Goal: Find specific page/section: Find specific page/section

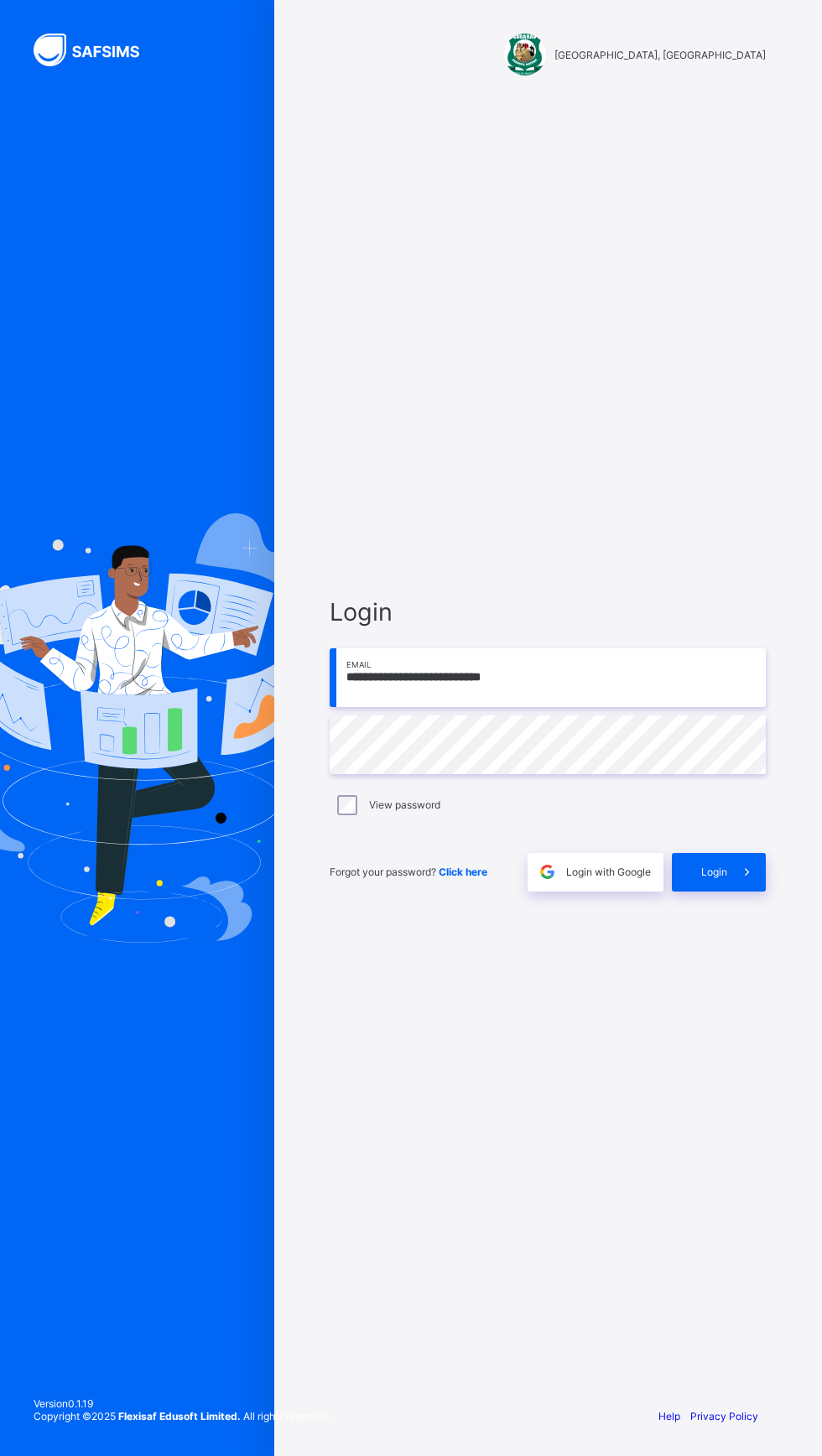
scroll to position [1, 0]
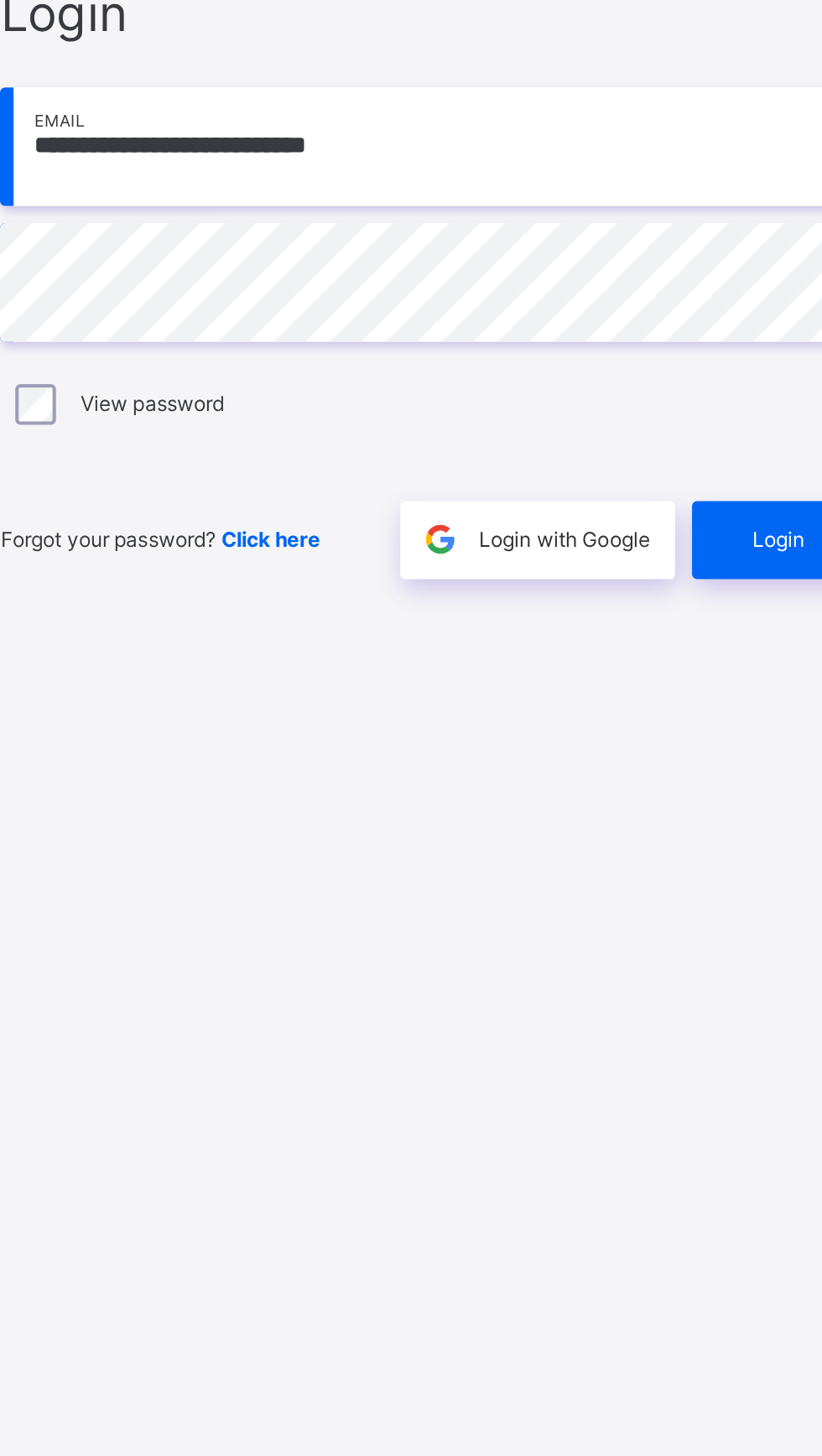
click at [708, 878] on span "Login" at bounding box center [714, 872] width 26 height 13
click at [719, 892] on div "Login" at bounding box center [718, 872] width 94 height 38
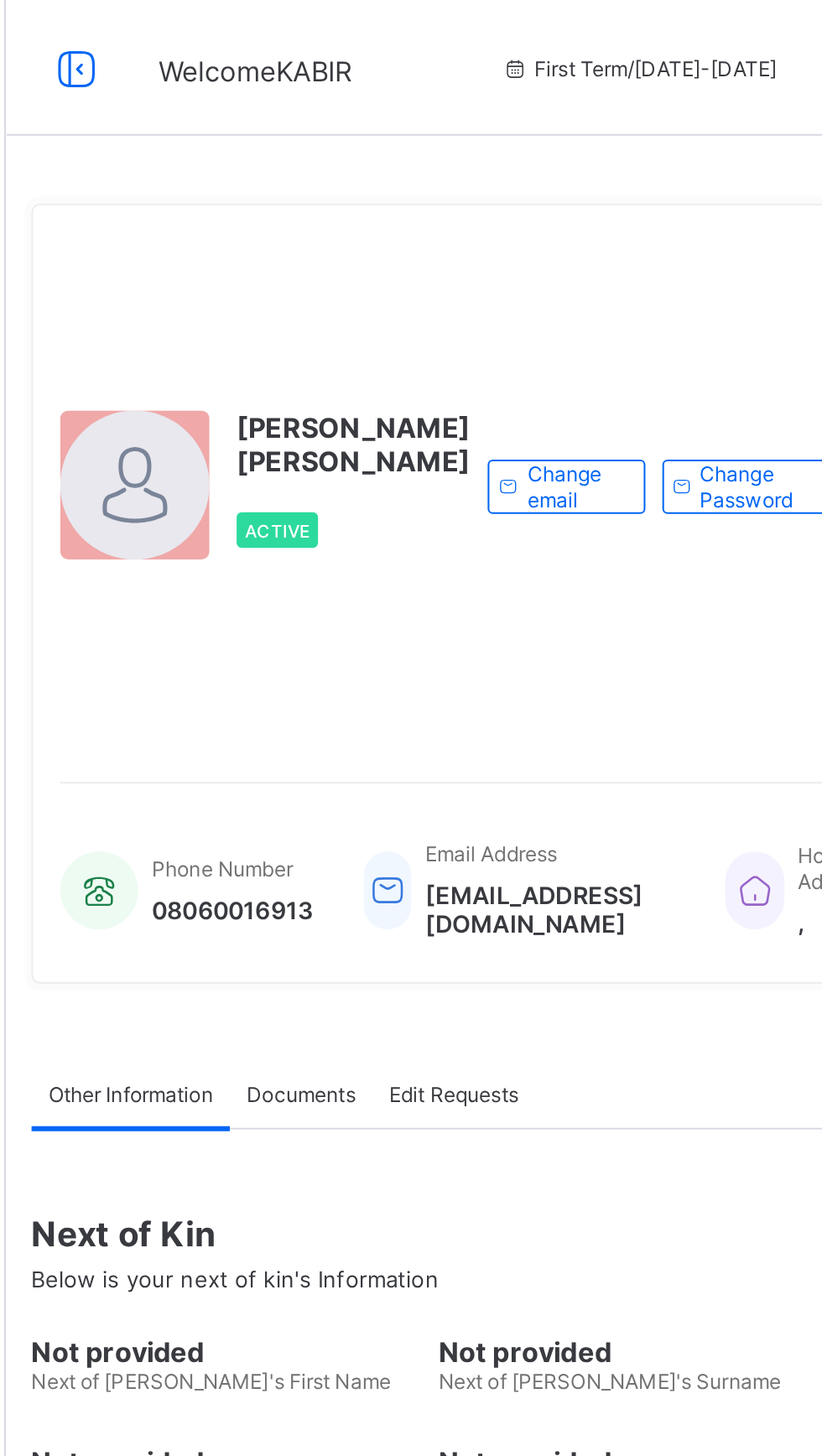
click at [236, 43] on icon at bounding box center [236, 34] width 28 height 25
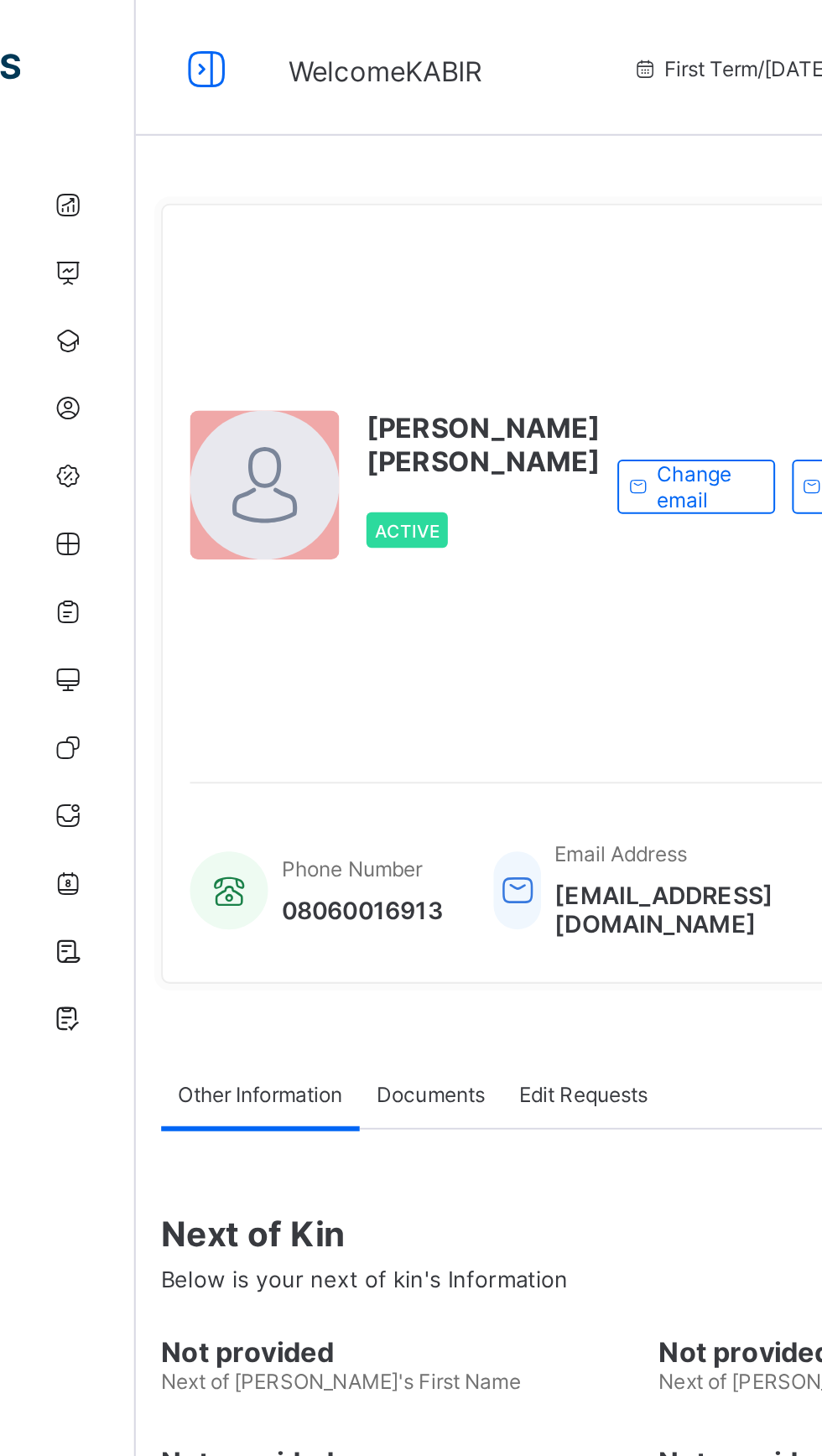
click at [102, 44] on icon at bounding box center [102, 34] width 28 height 25
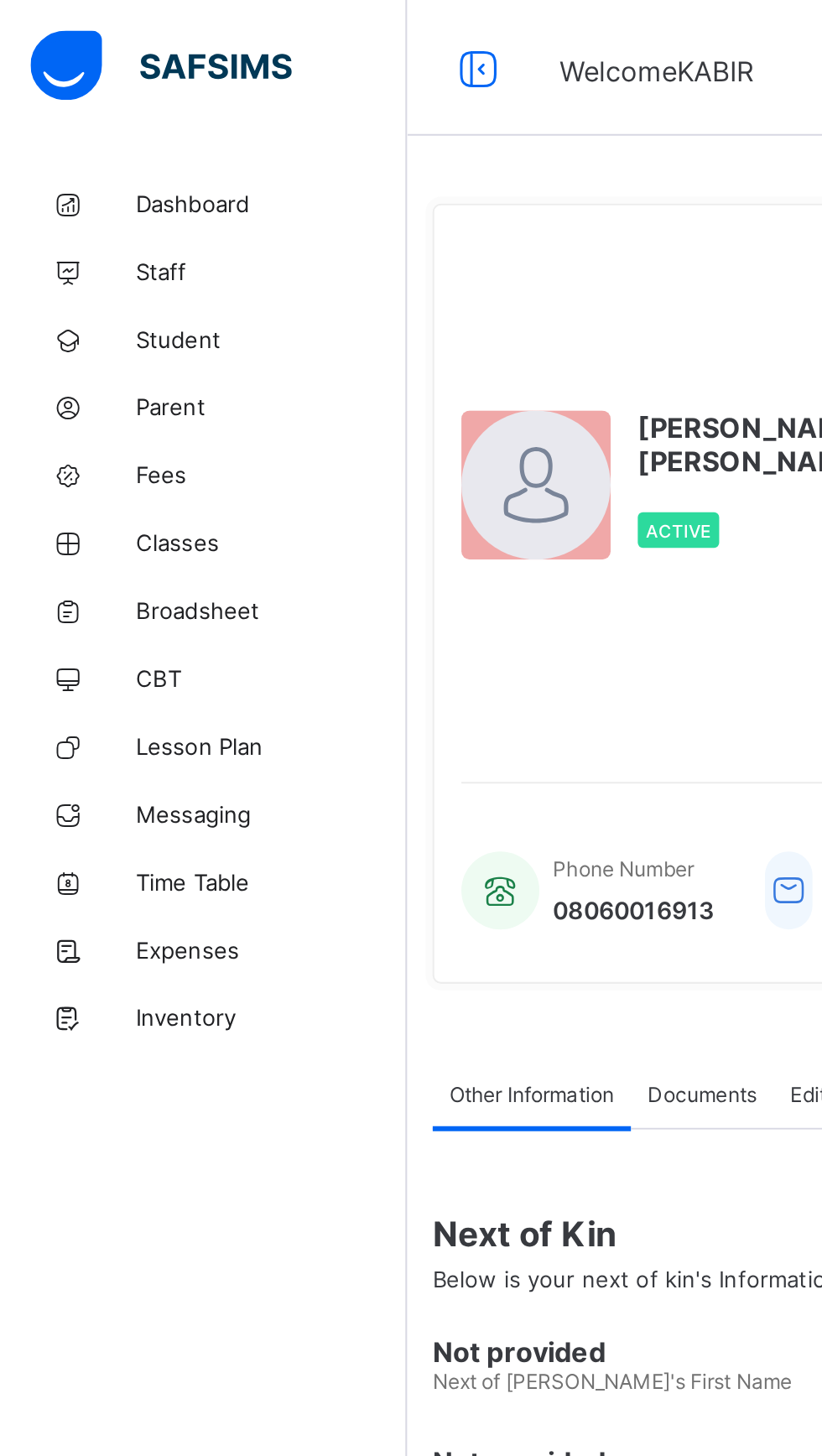
click at [82, 286] on link "Broadsheet" at bounding box center [100, 302] width 201 height 34
click at [80, 266] on span "Classes" at bounding box center [135, 268] width 135 height 14
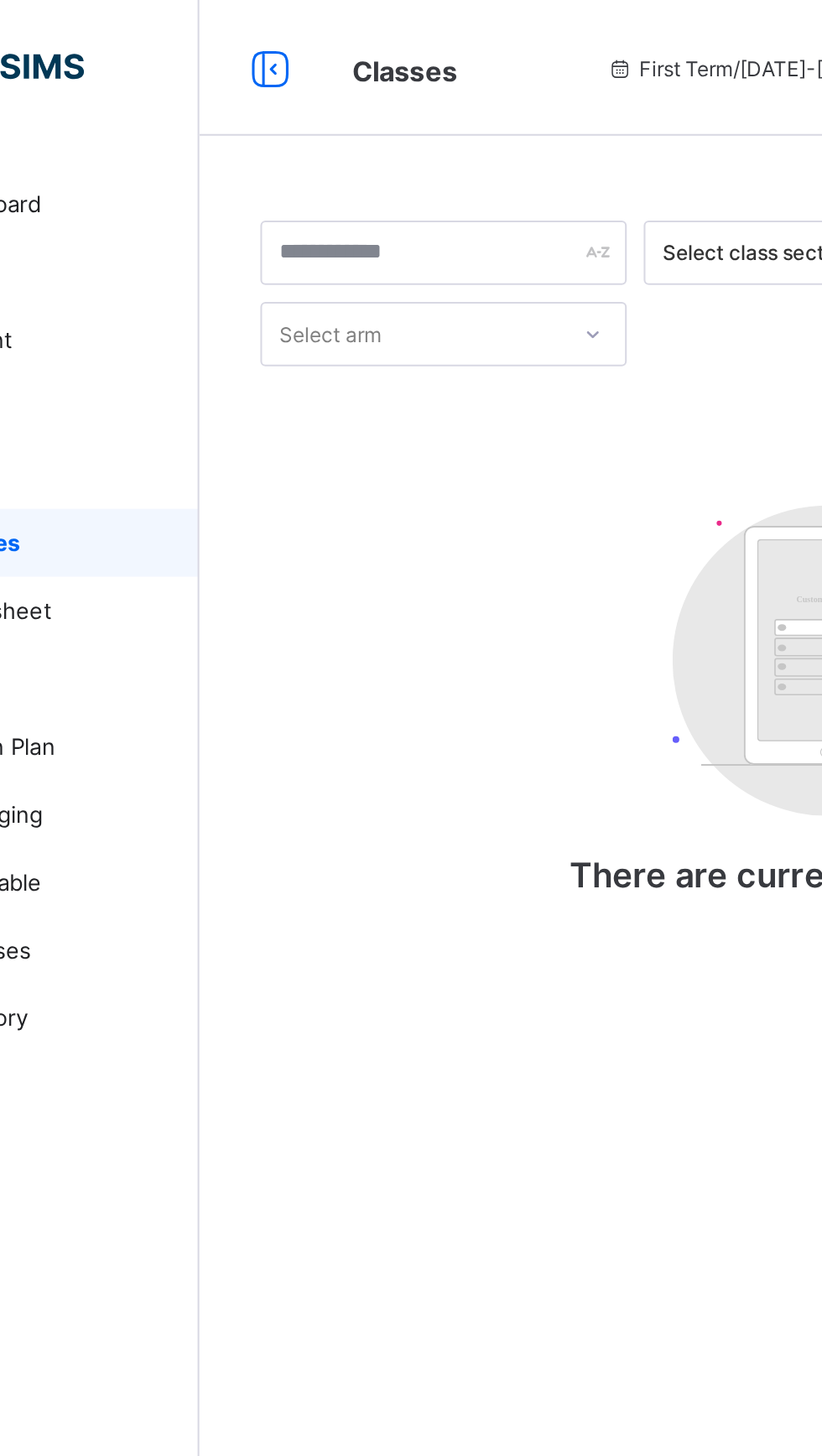
click at [185, 277] on link "Classes" at bounding box center [100, 268] width 201 height 34
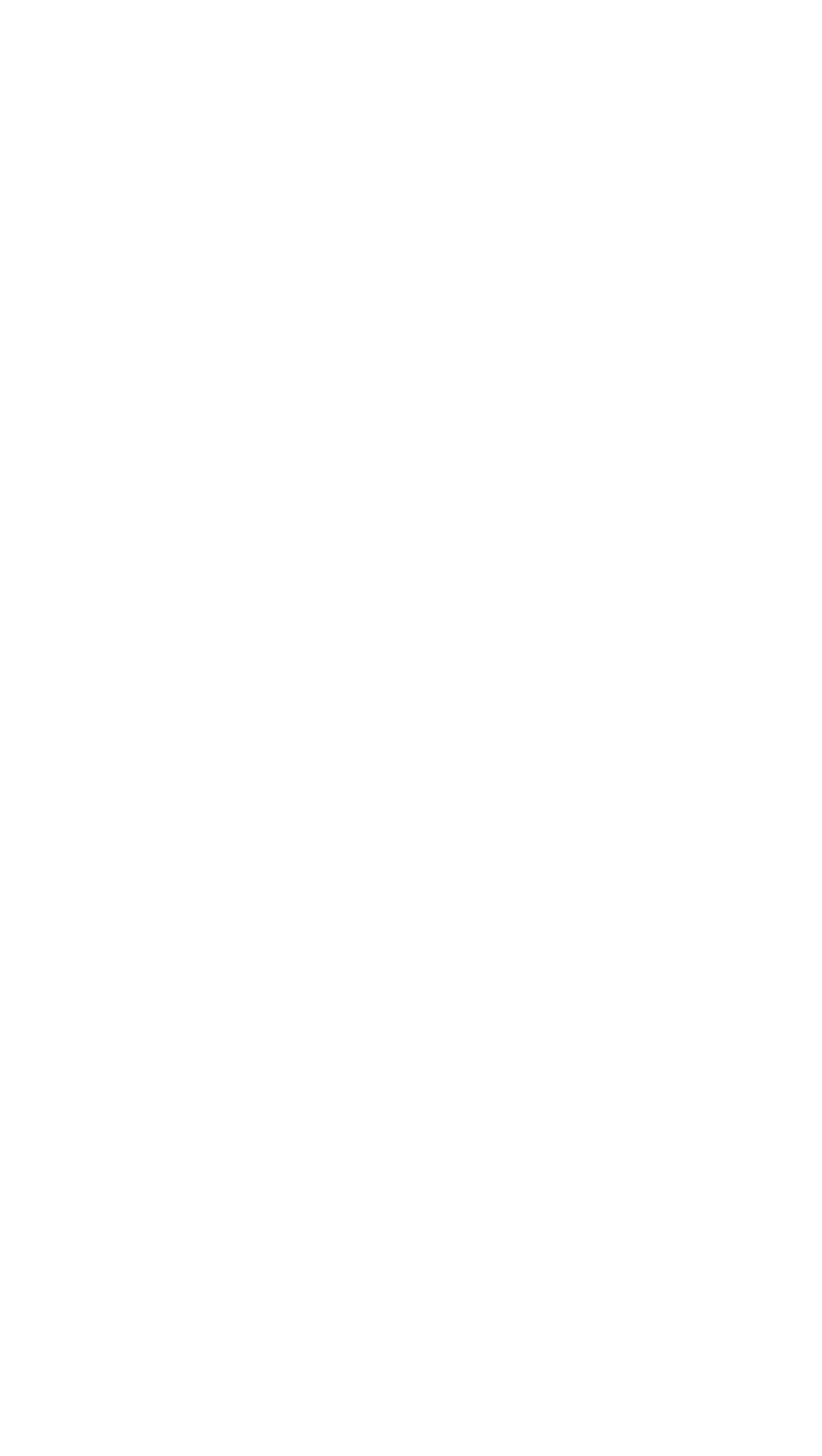
scroll to position [1123, 0]
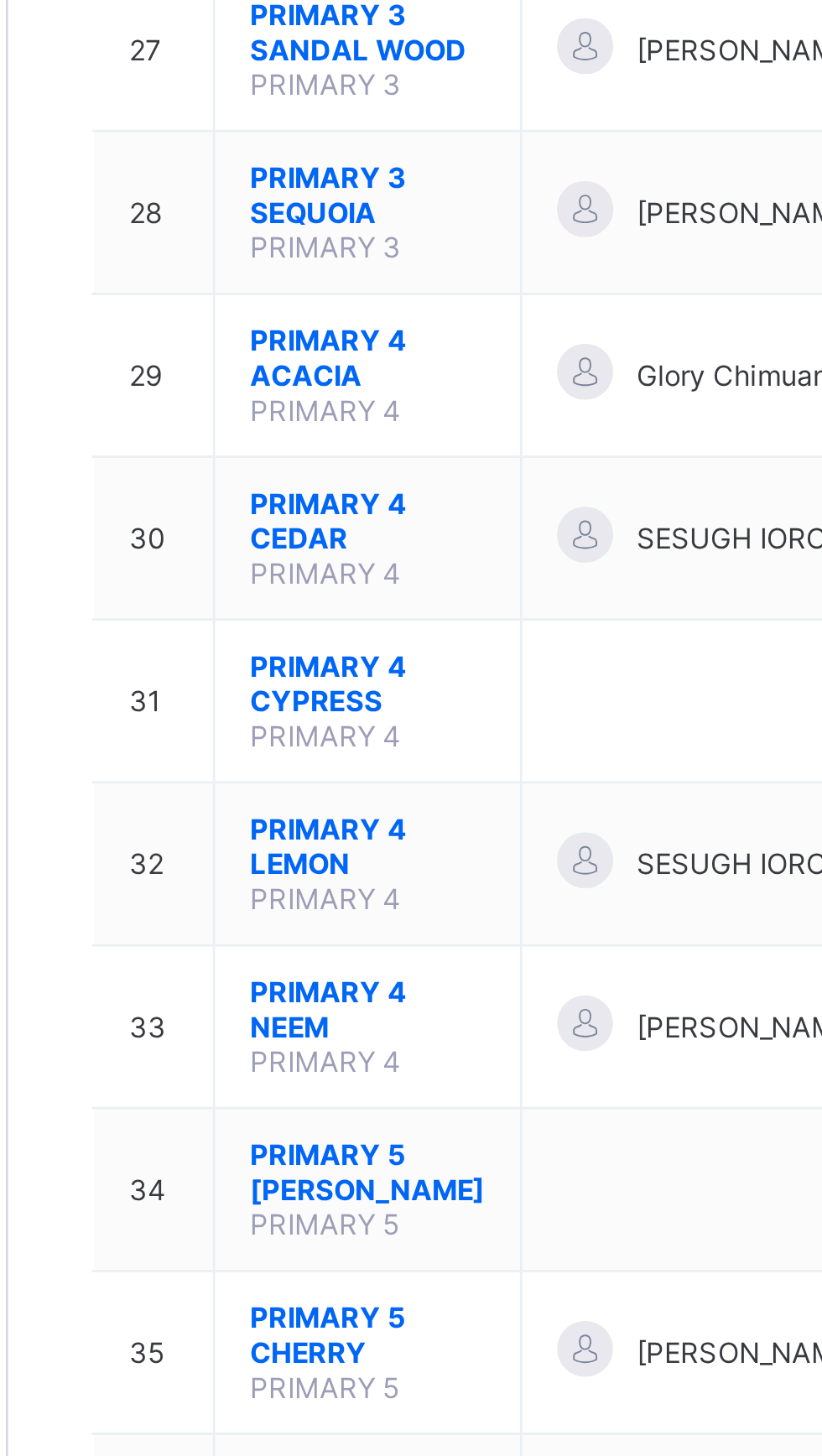
click at [311, 991] on span "PRIMARY 4 NEEM" at bounding box center [330, 1003] width 85 height 25
